Goal: Task Accomplishment & Management: Use online tool/utility

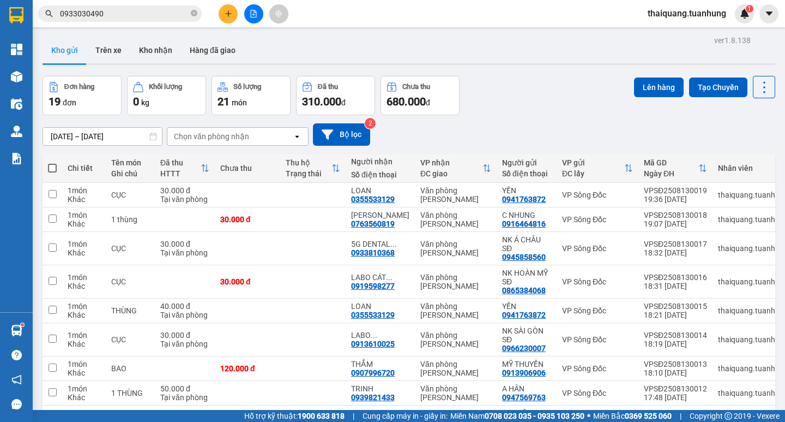
click at [529, 96] on div "Đơn hàng 19 đơn Khối lượng 0 kg Số lượng 21 món Đã thu 310.000 đ Chưa thu 680.0…" at bounding box center [409, 95] width 733 height 39
click at [531, 99] on div "Đơn hàng 19 đơn Khối lượng 0 kg Số lượng 21 món Đã thu 310.000 đ Chưa thu 680.0…" at bounding box center [409, 95] width 733 height 39
click at [485, 66] on div "ver 1.8.138 Kho gửi Trên xe Kho nhận Hàng đã giao Đơn hàng 19 đơn Khối lượng 0 …" at bounding box center [409, 263] width 742 height 461
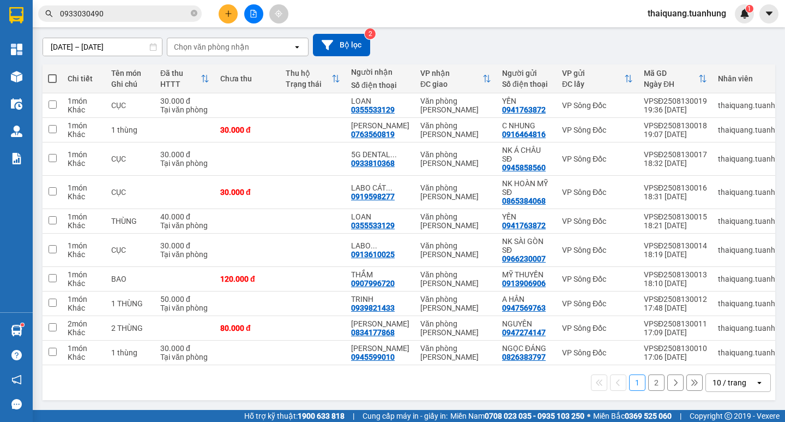
drag, startPoint x: 731, startPoint y: 380, endPoint x: 727, endPoint y: 375, distance: 6.2
click at [729, 380] on div "10 / trang" at bounding box center [730, 382] width 34 height 11
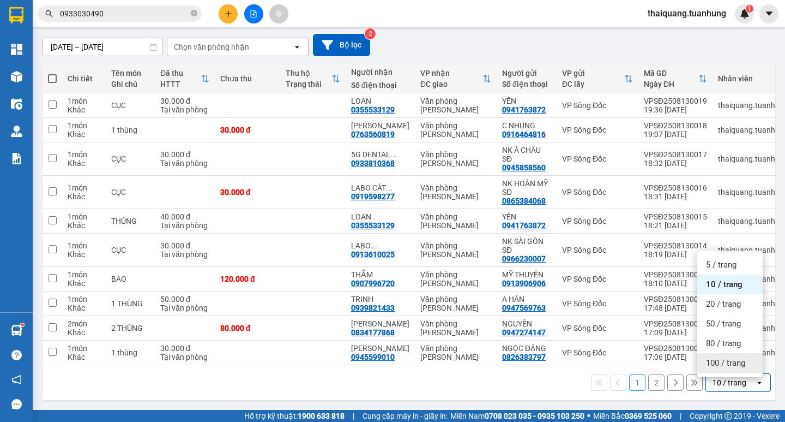
click at [726, 359] on span "100 / trang" at bounding box center [725, 362] width 39 height 11
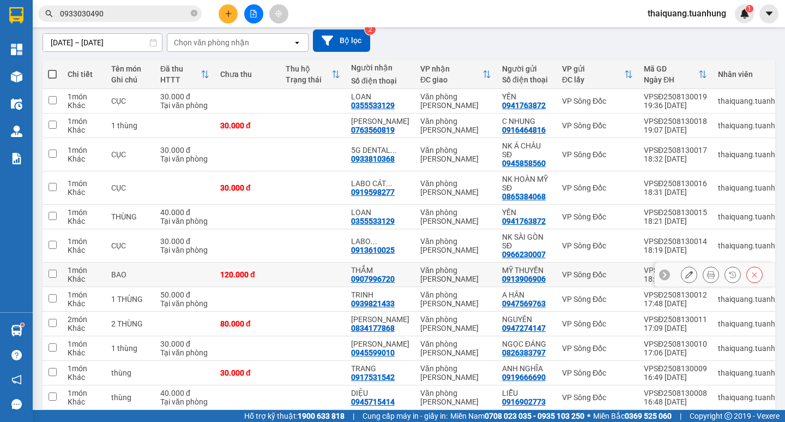
scroll to position [315, 0]
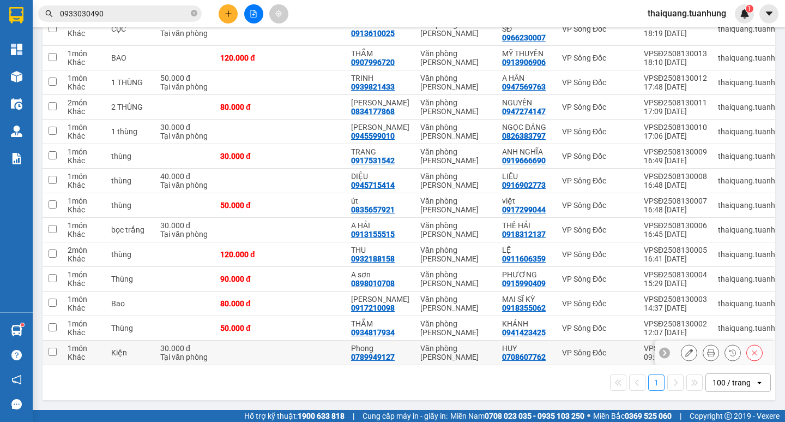
click at [54, 347] on input "checkbox" at bounding box center [53, 351] width 8 height 8
checkbox input "true"
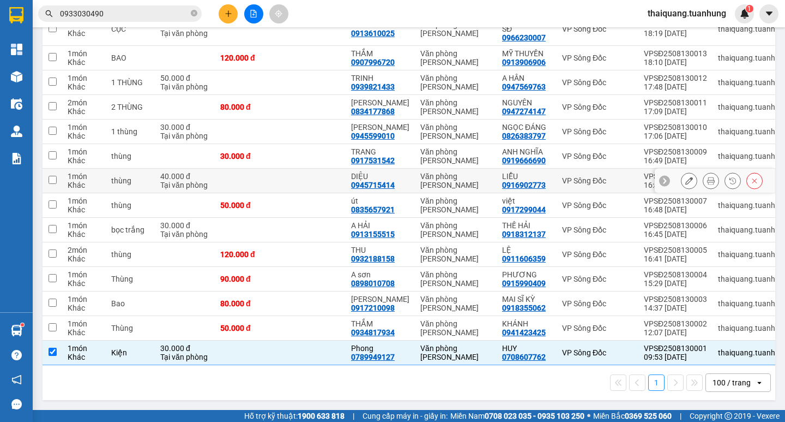
scroll to position [42, 0]
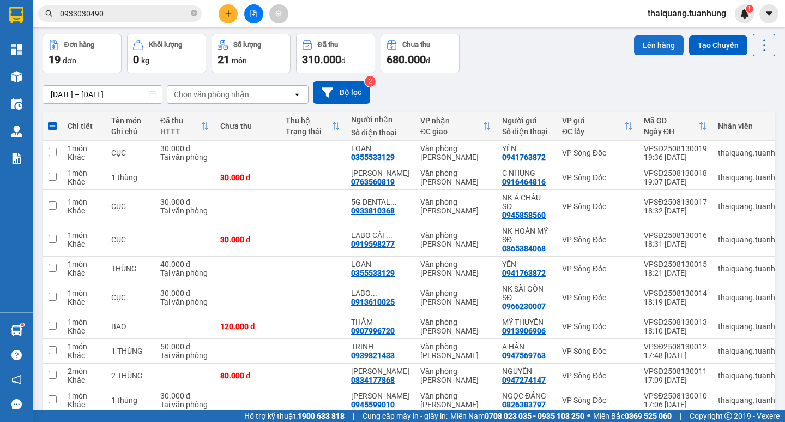
click at [650, 43] on button "Lên hàng" at bounding box center [659, 45] width 50 height 20
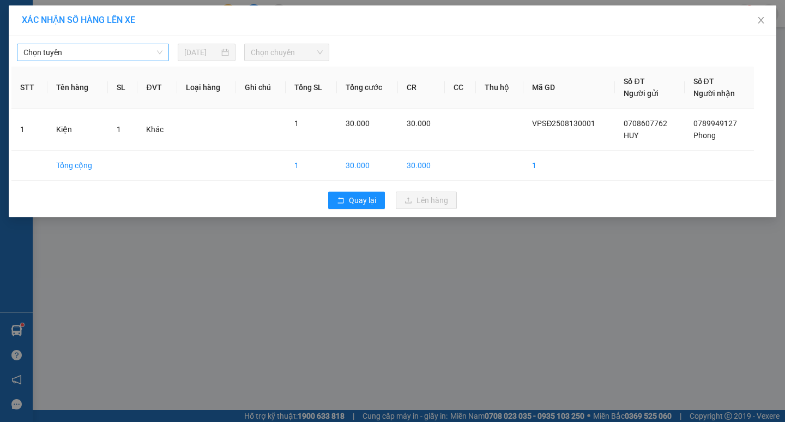
drag, startPoint x: 125, startPoint y: 49, endPoint x: 87, endPoint y: 58, distance: 39.2
click at [123, 50] on span "Chọn tuyến" at bounding box center [92, 52] width 139 height 16
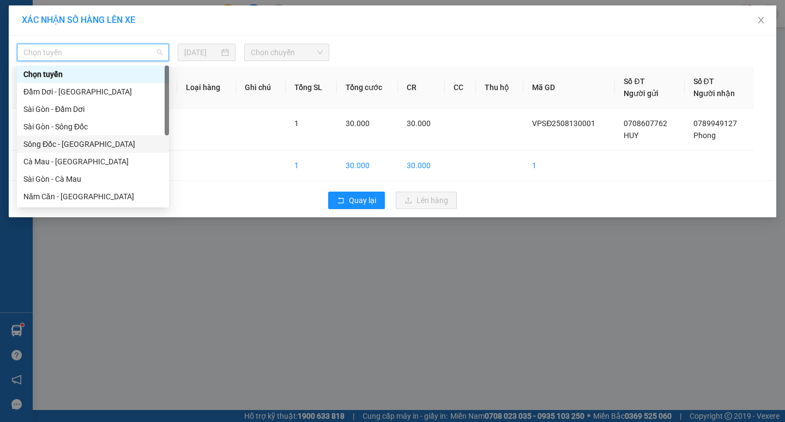
click at [39, 145] on div "Sông Đốc - [GEOGRAPHIC_DATA]" at bounding box center [92, 144] width 139 height 12
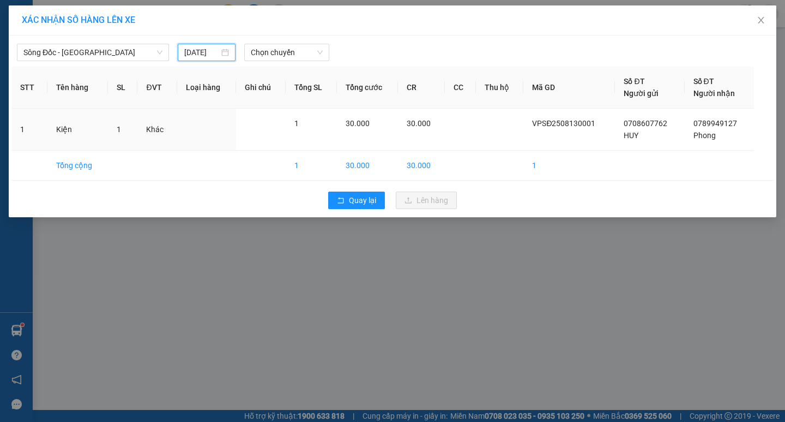
click at [198, 55] on input "[DATE]" at bounding box center [201, 52] width 35 height 12
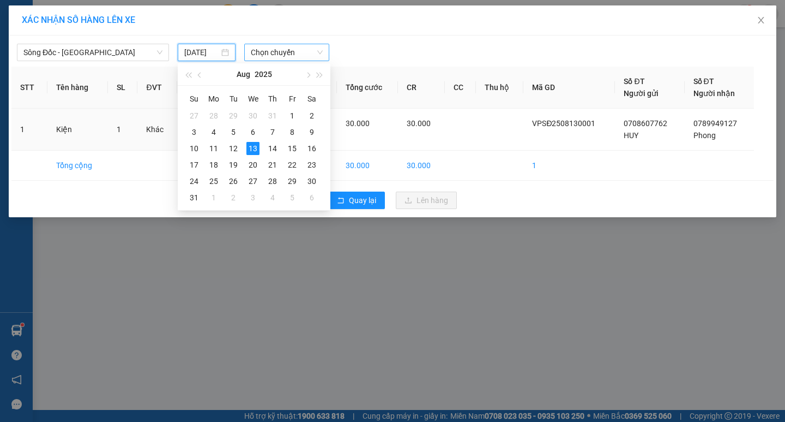
click at [284, 53] on span "Chọn chuyến" at bounding box center [287, 52] width 72 height 16
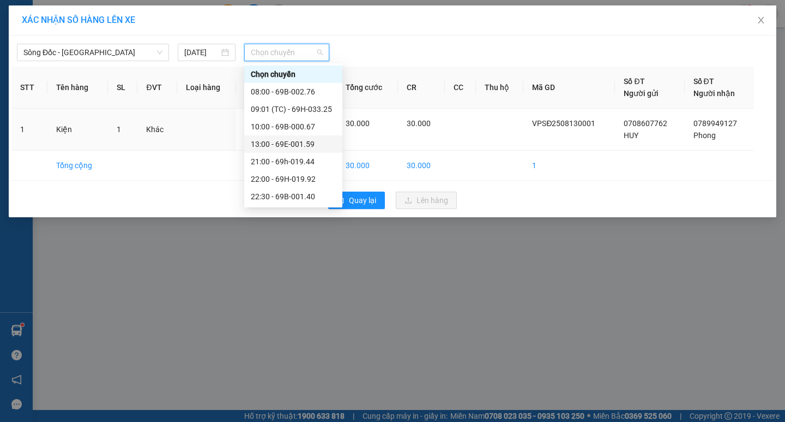
click at [266, 143] on div "13:00 - 69E-001.59" at bounding box center [293, 144] width 85 height 12
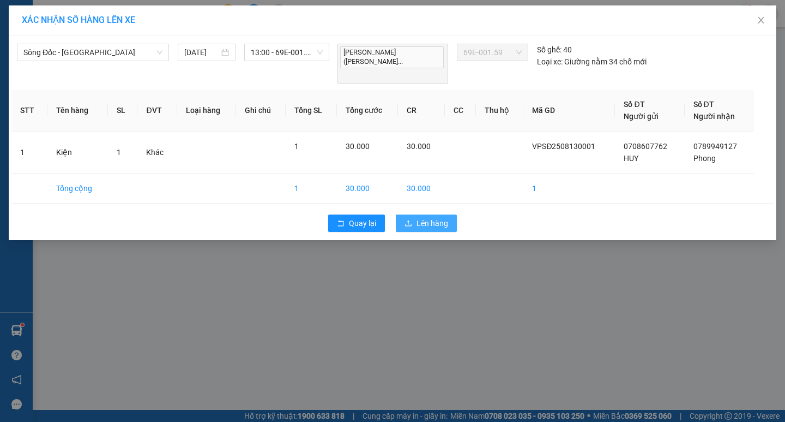
click at [430, 217] on span "Lên hàng" at bounding box center [433, 223] width 32 height 12
